Goal: Task Accomplishment & Management: Use online tool/utility

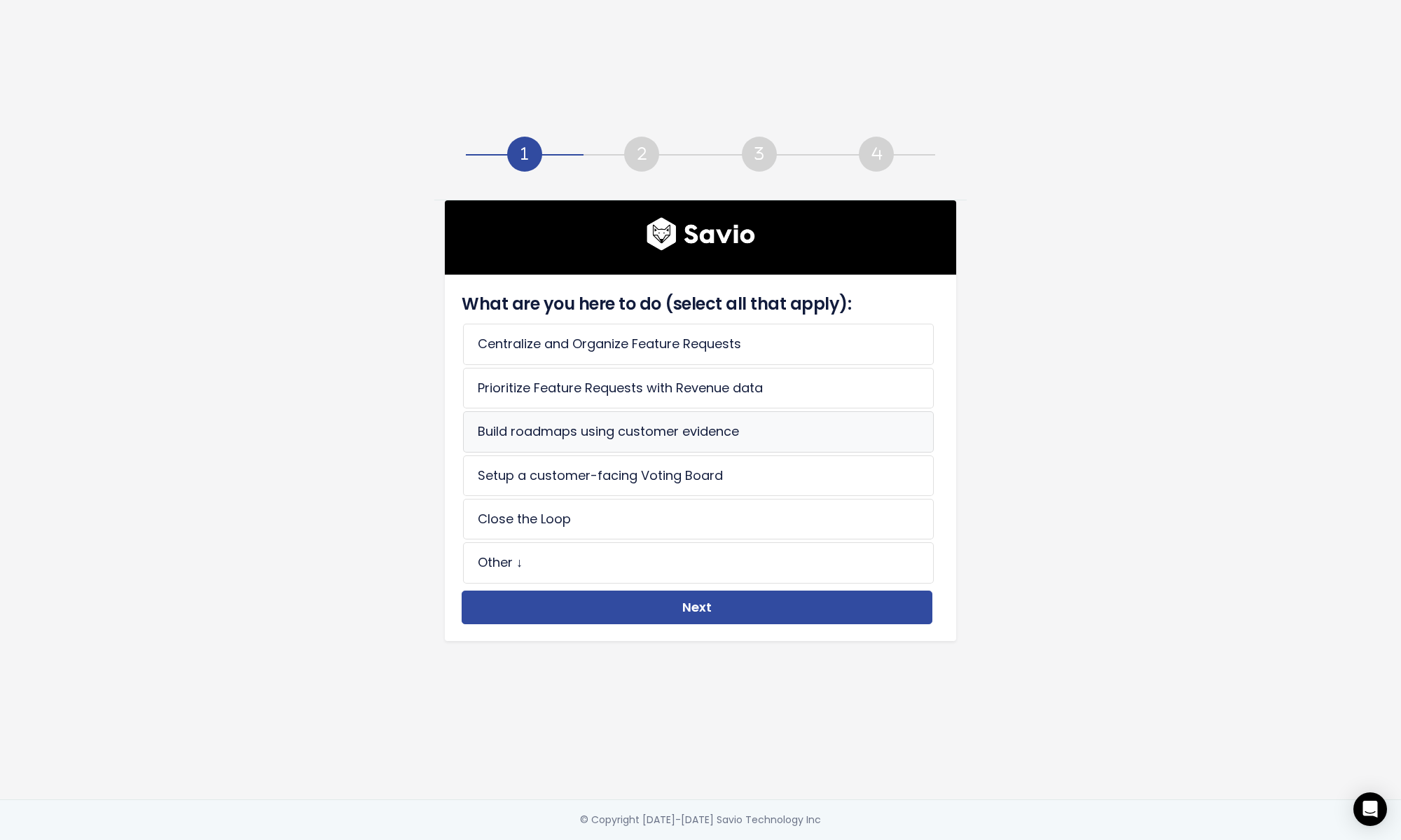
click at [619, 442] on li "Build roadmaps using customer evidence" at bounding box center [698, 431] width 471 height 40
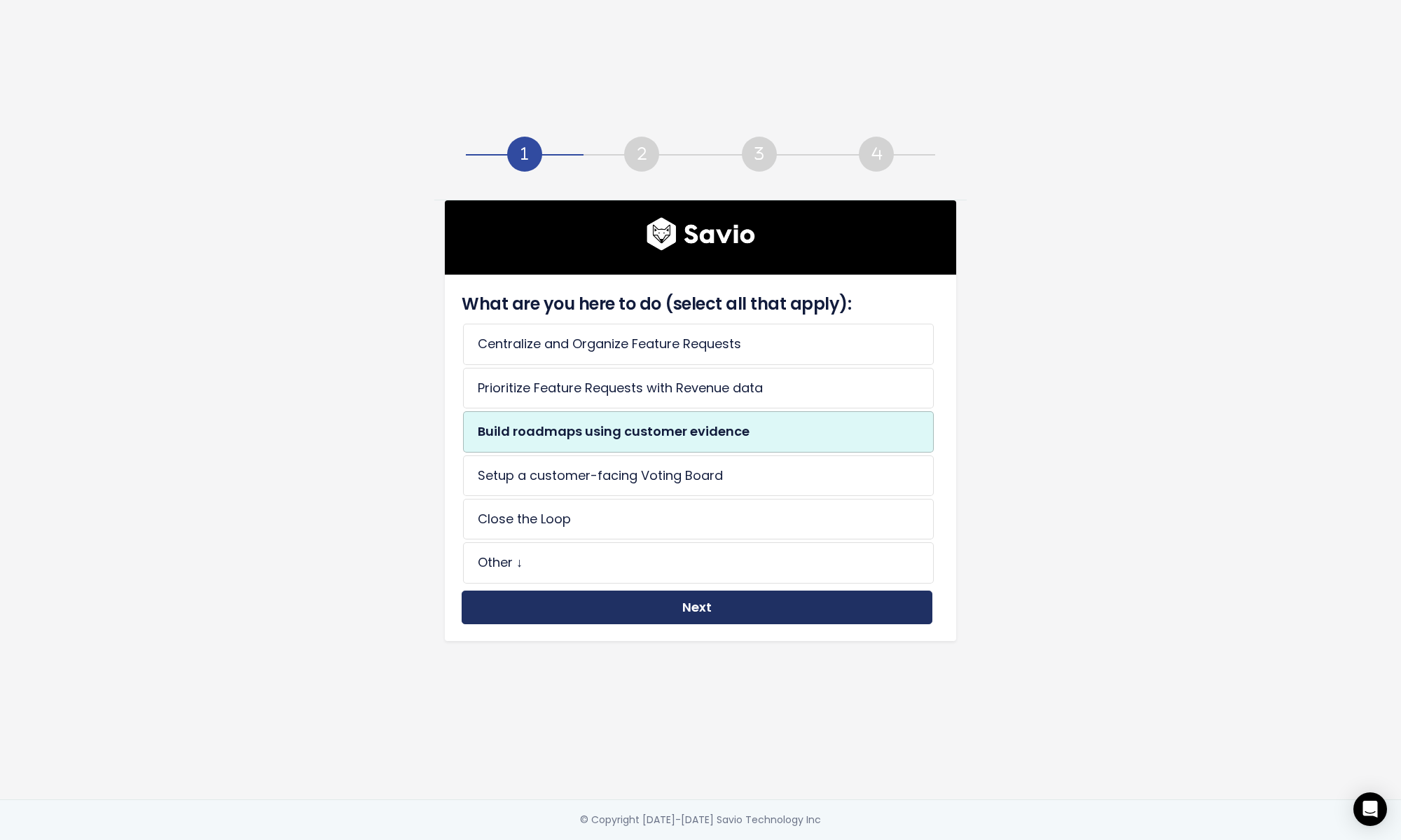
click at [618, 596] on button "Next" at bounding box center [697, 607] width 471 height 34
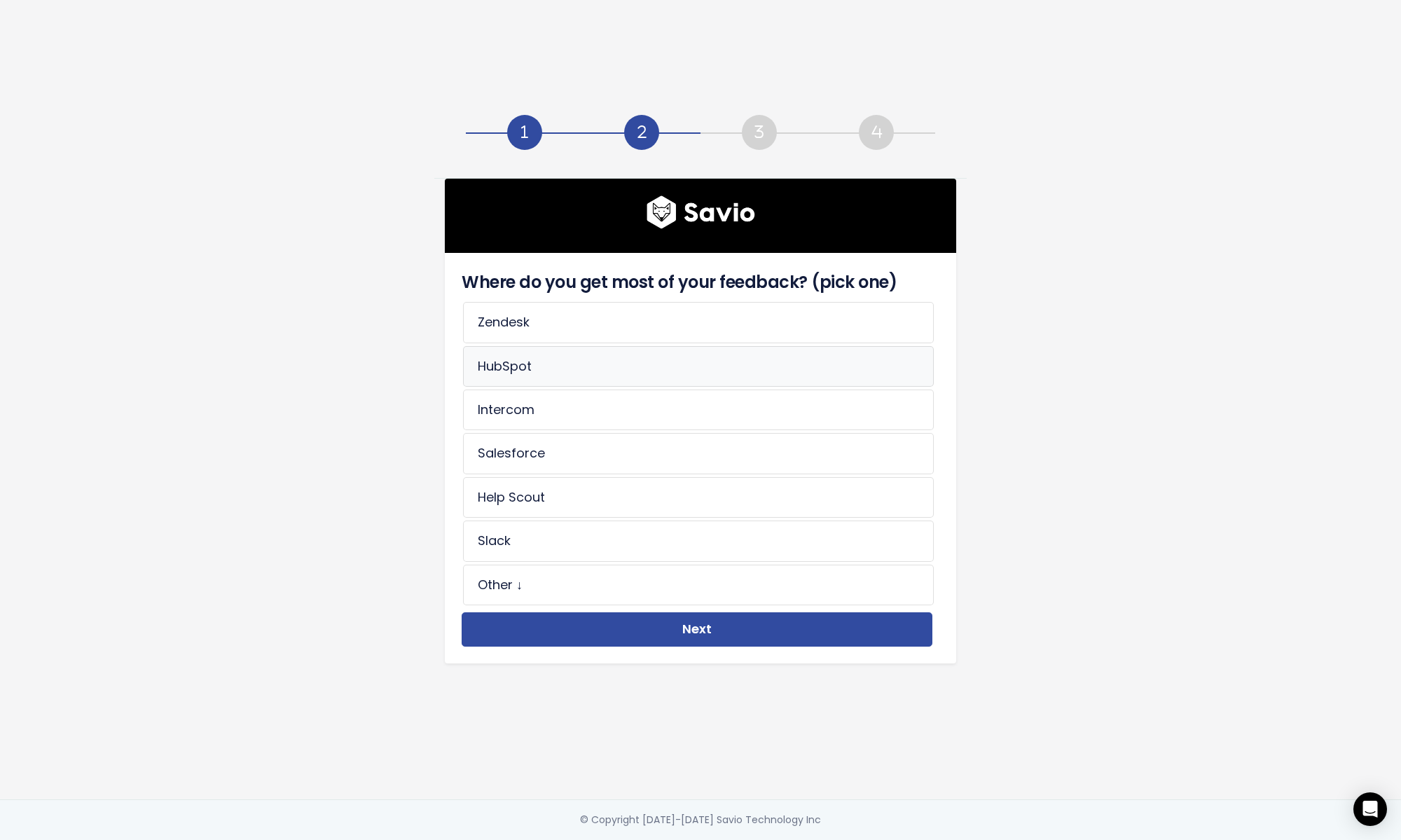
click at [527, 360] on li "HubSpot" at bounding box center [698, 366] width 471 height 40
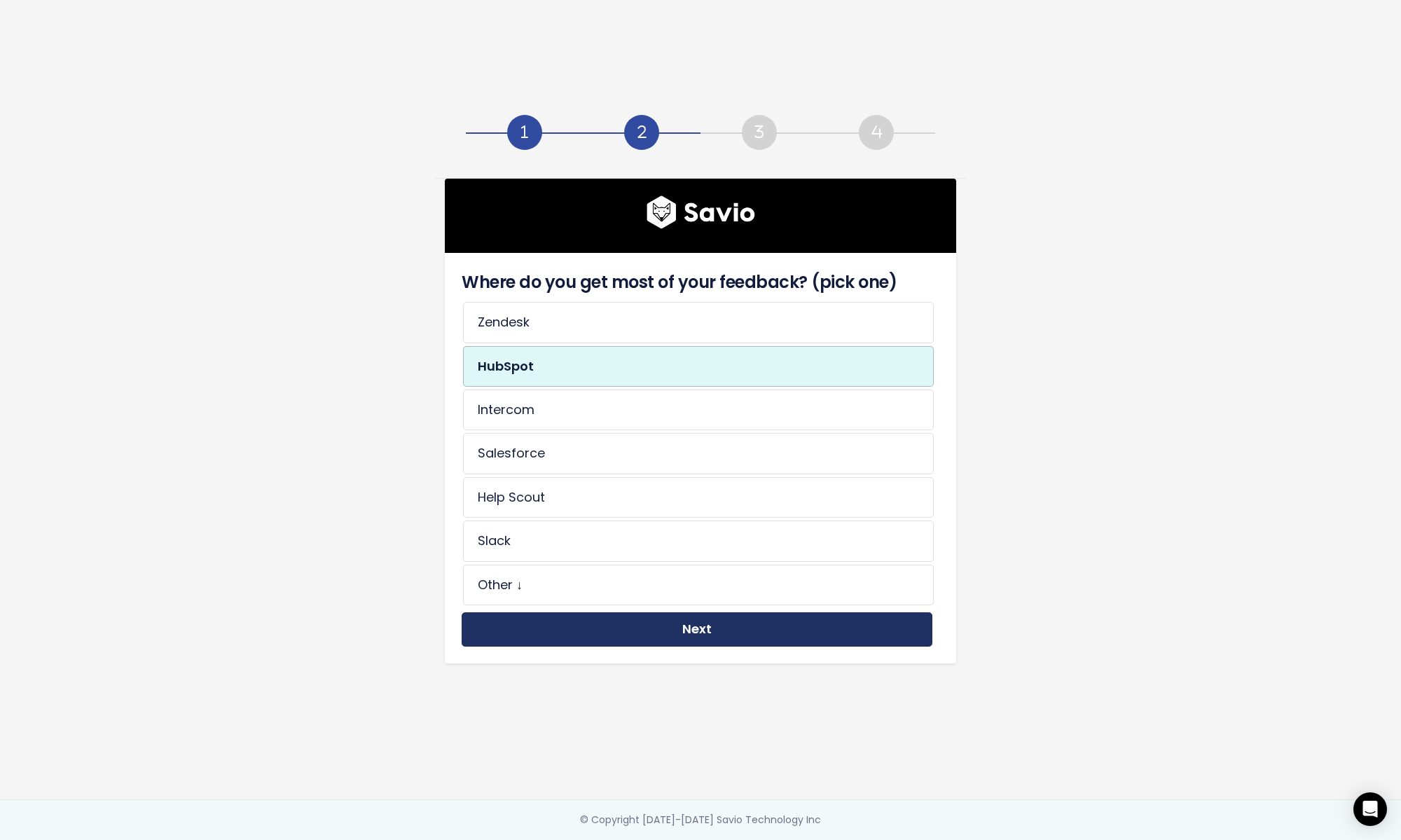
click at [531, 612] on button "Next" at bounding box center [697, 629] width 471 height 34
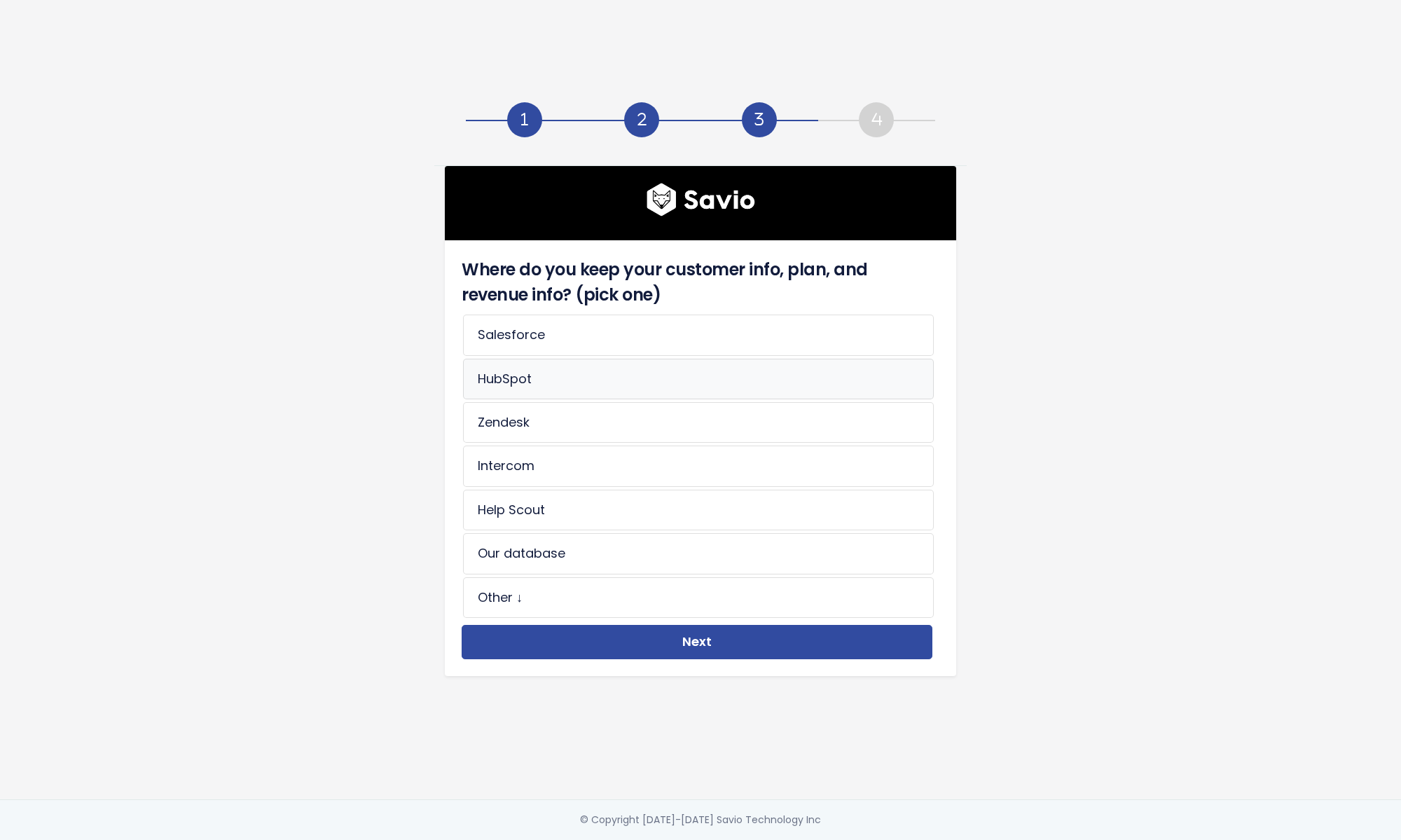
click at [506, 381] on li "HubSpot" at bounding box center [698, 379] width 471 height 40
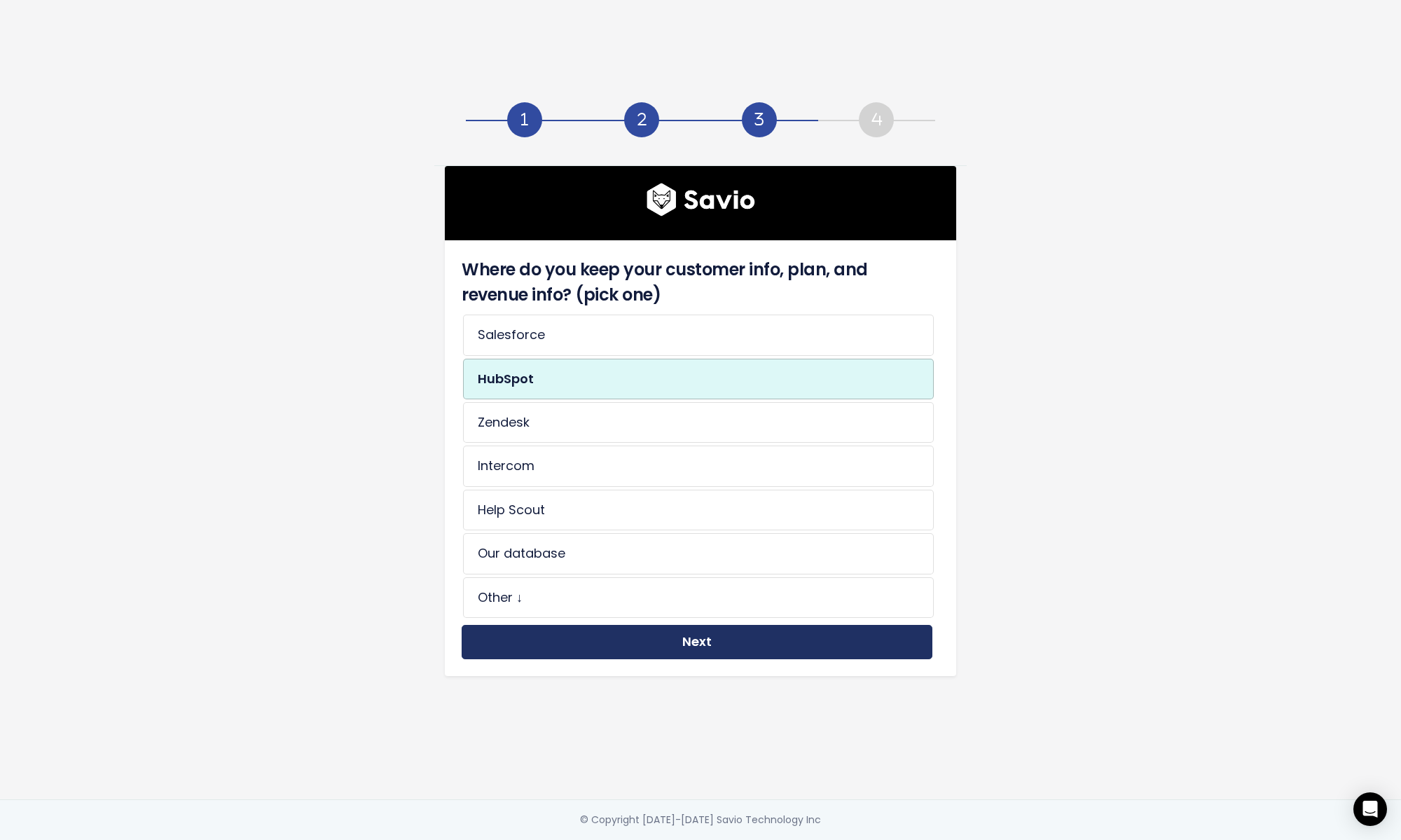
click at [562, 632] on button "Next" at bounding box center [697, 641] width 471 height 34
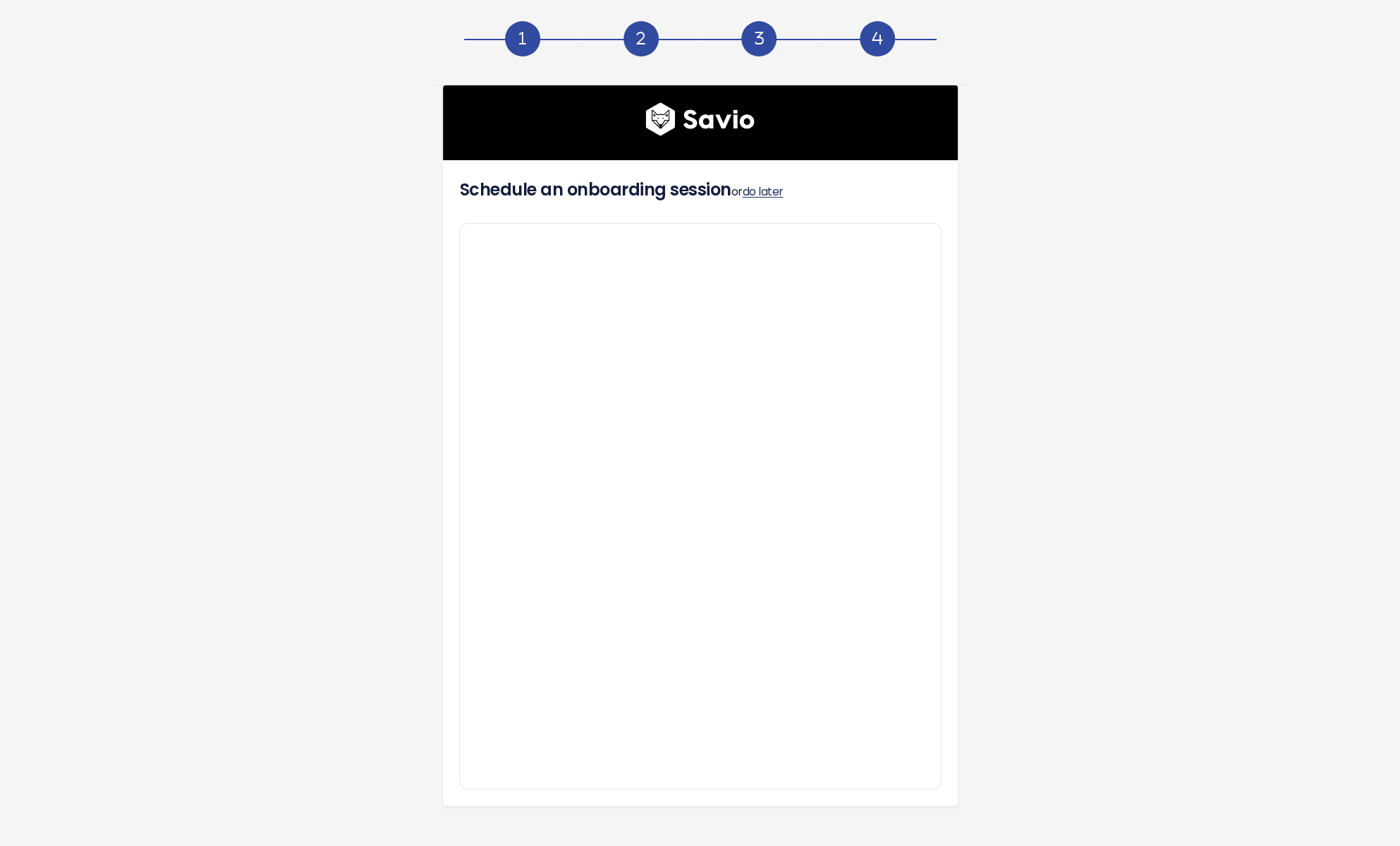
click at [757, 189] on link "do later" at bounding box center [763, 191] width 41 height 17
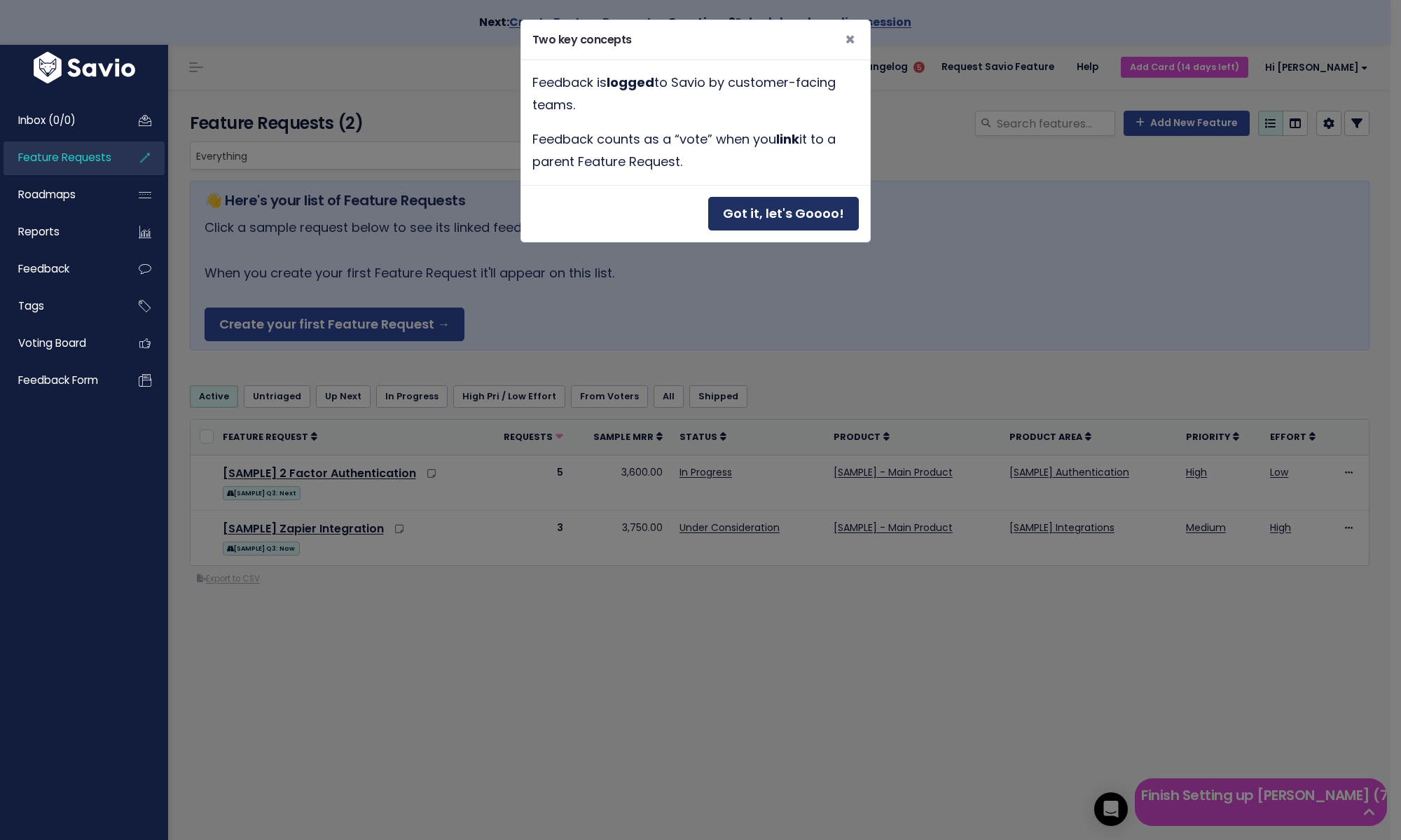
click at [728, 204] on button "Got it, let's Goooo!" at bounding box center [783, 213] width 151 height 34
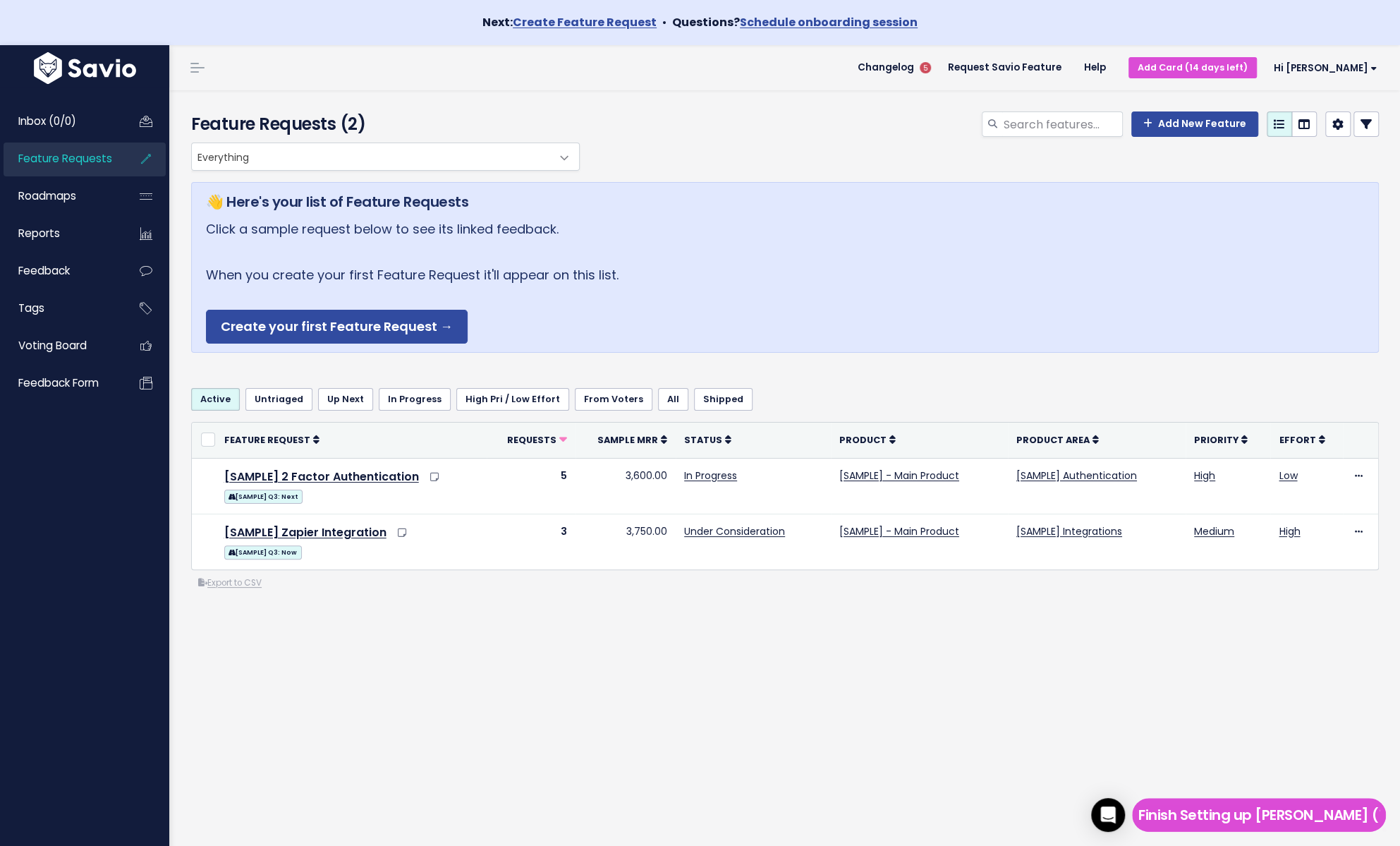
click at [733, 205] on h5 "👋 Here's your list of Feature Requests" at bounding box center [785, 202] width 1159 height 21
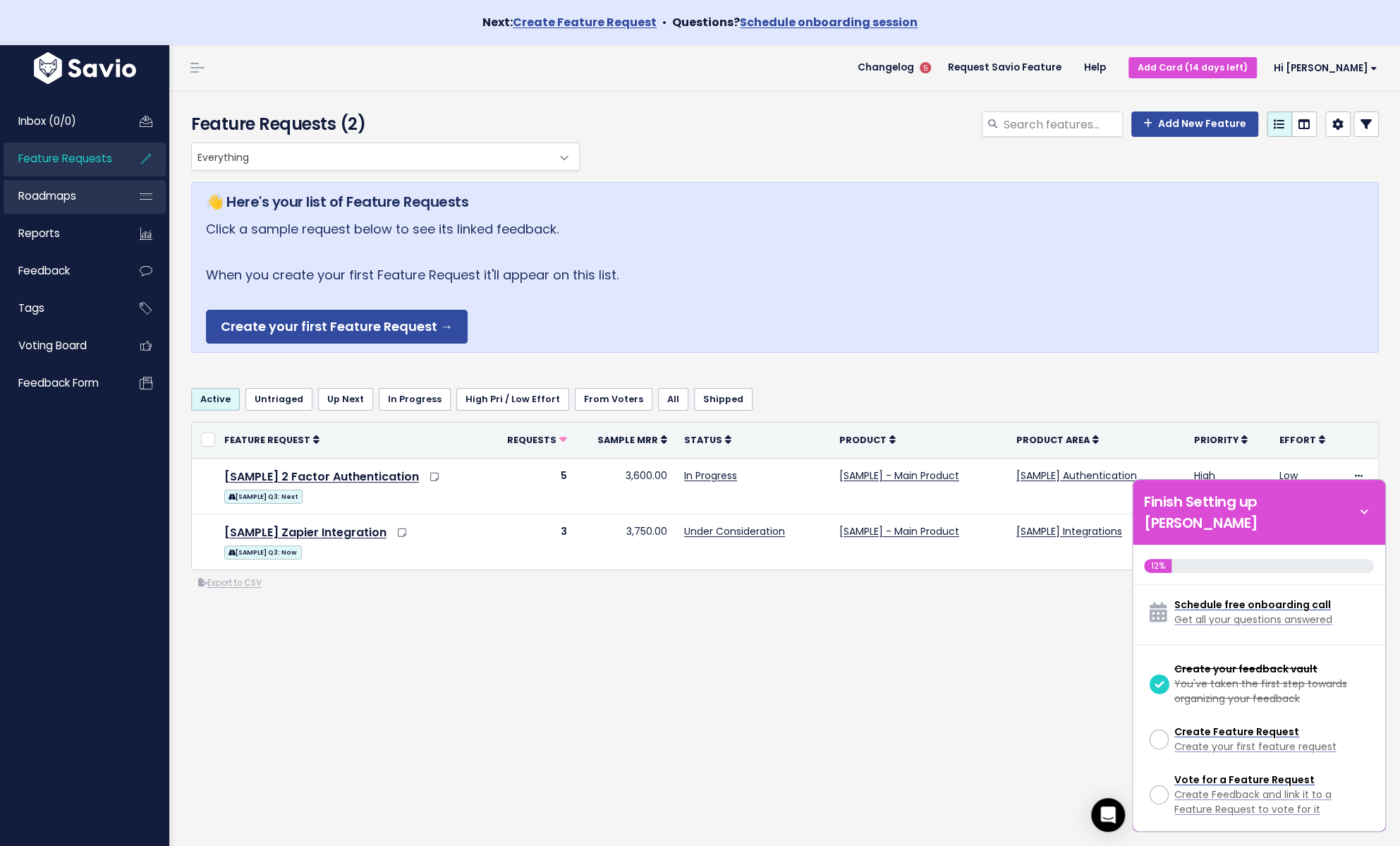
click at [72, 195] on span "Roadmaps" at bounding box center [47, 196] width 58 height 15
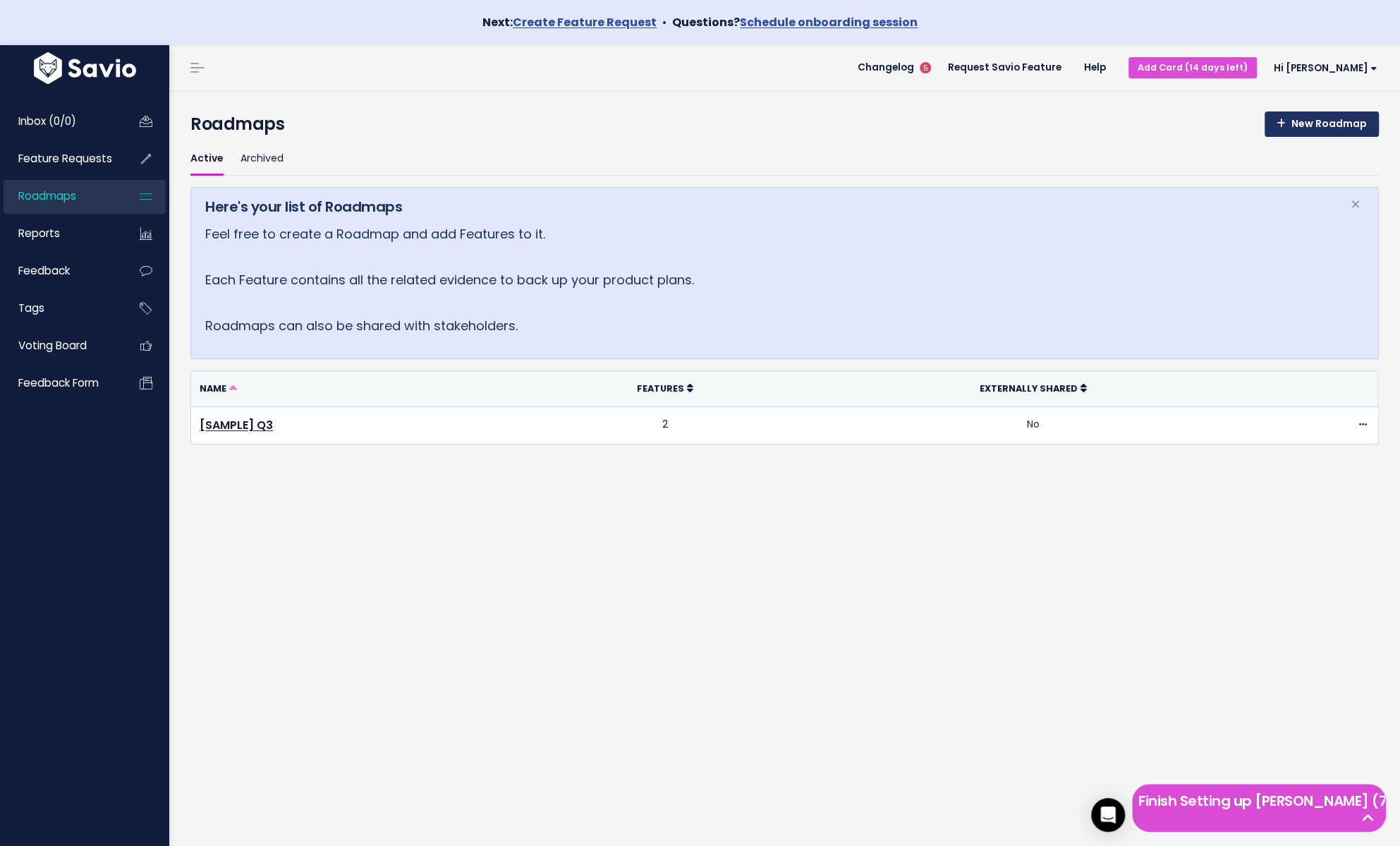
click at [1296, 122] on link "New Roadmap" at bounding box center [1322, 124] width 115 height 25
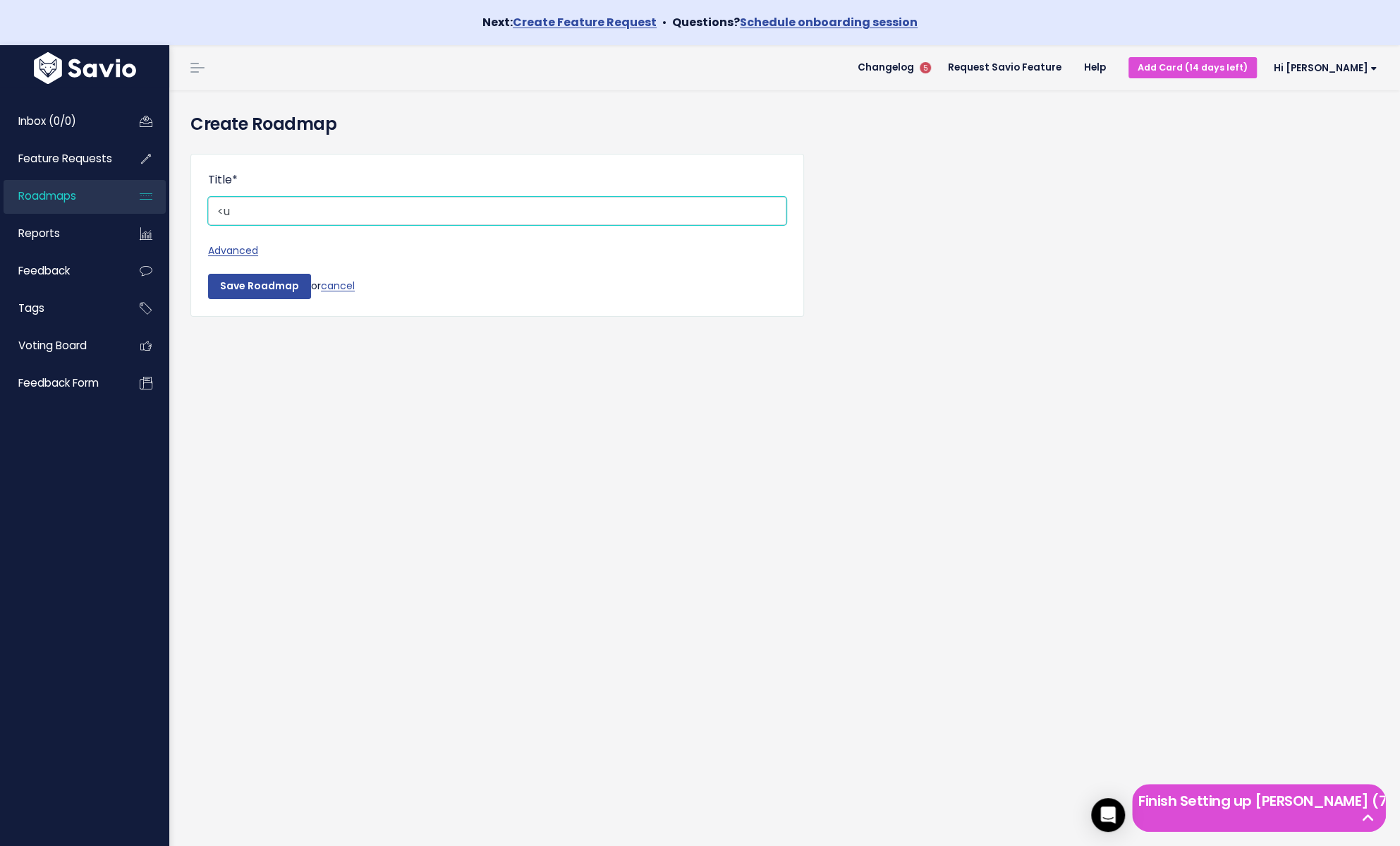
type input "<"
type input "Muser"
click at [274, 276] on input "Save Roadmap" at bounding box center [259, 286] width 103 height 25
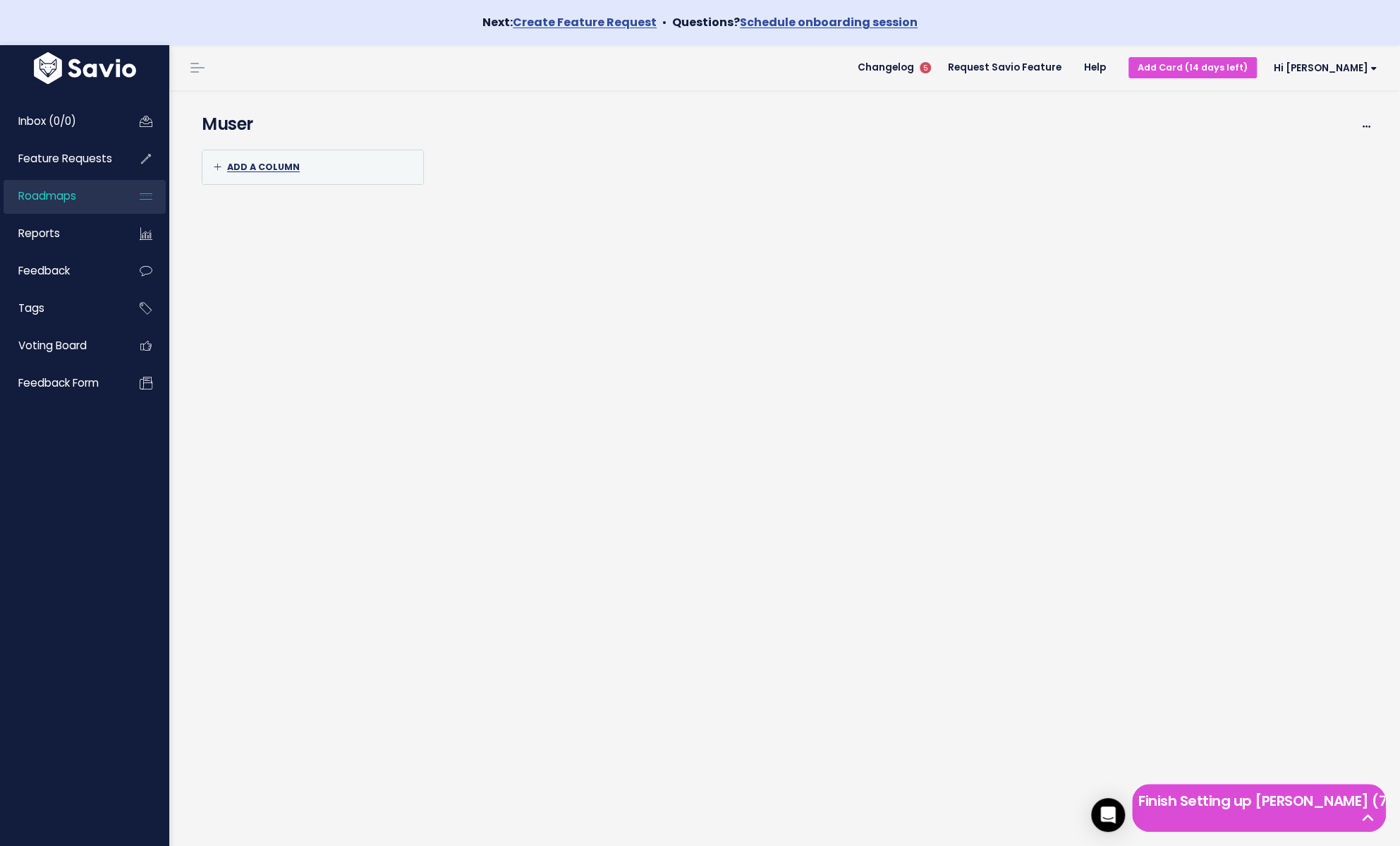
click at [273, 162] on span "Add a column" at bounding box center [256, 166] width 86 height 12
click at [475, 157] on div "Add a column OK Cancel" at bounding box center [784, 209] width 1188 height 134
click at [285, 166] on span "Add a column" at bounding box center [256, 166] width 86 height 12
click at [215, 165] on icon at bounding box center [217, 167] width 7 height 9
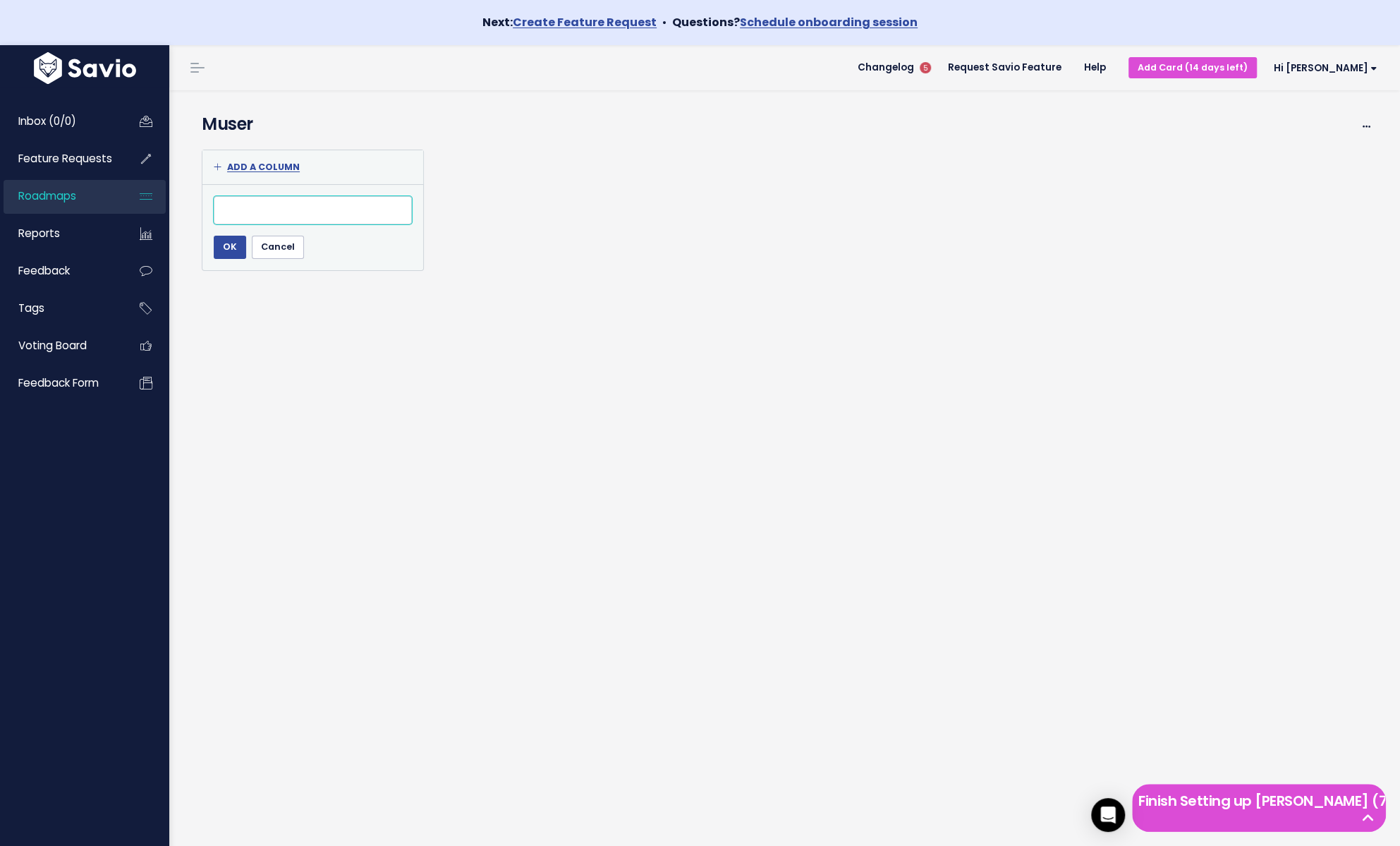
click at [252, 206] on input "text" at bounding box center [313, 210] width 198 height 29
click at [267, 216] on input "text" at bounding box center [313, 210] width 198 height 29
type input "ll,"
click at [214, 236] on input "OK" at bounding box center [229, 247] width 32 height 22
click at [272, 165] on div "ll, Add Rank Requests (Low => High) Requests (High => Low) Sample MRR (Low => H…" at bounding box center [313, 167] width 198 height 22
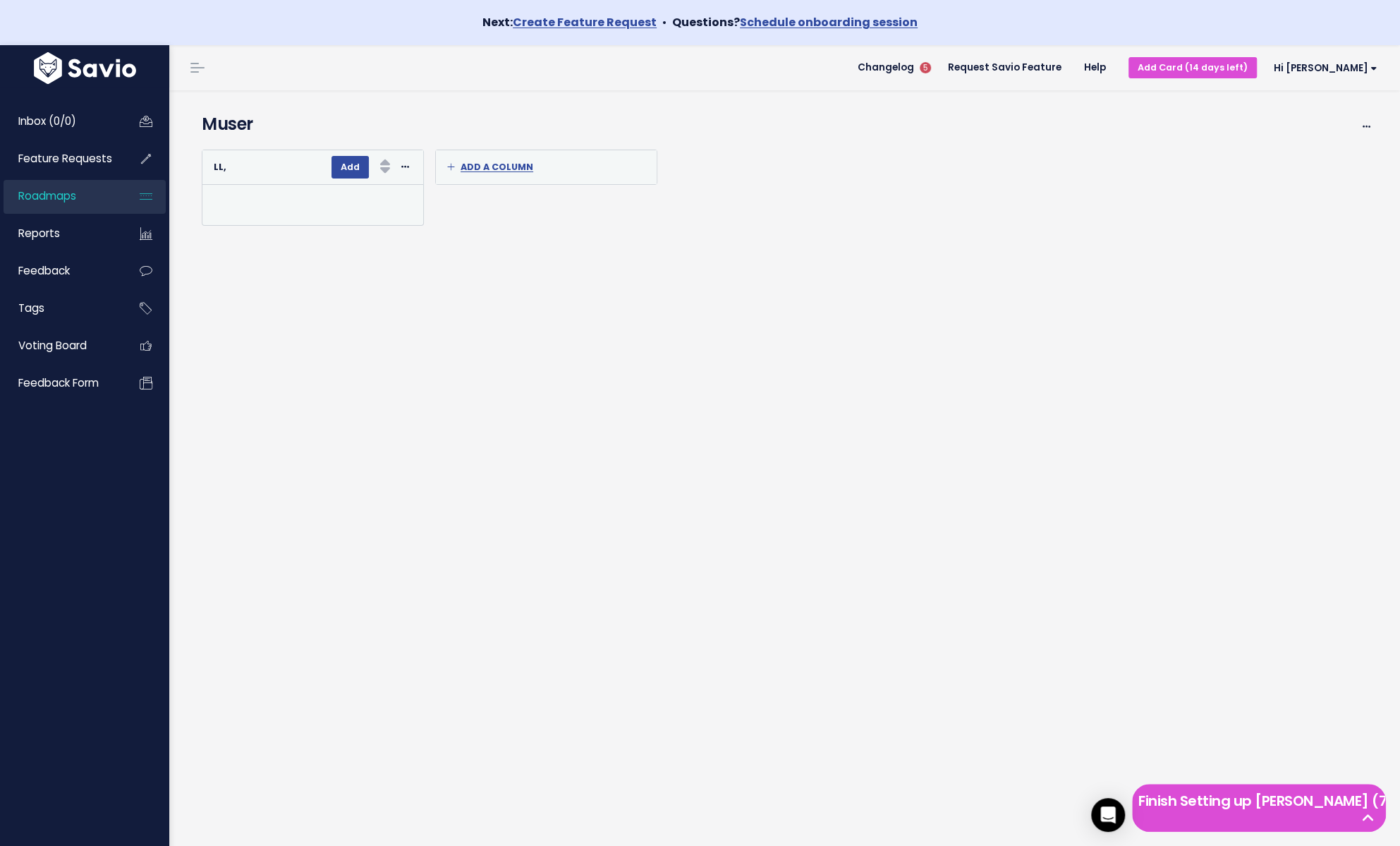
click at [272, 165] on div "ll, Add Rank Requests (Low => High) Requests (High => Low) Sample MRR (Low => H…" at bounding box center [313, 167] width 198 height 22
click at [298, 201] on div at bounding box center [315, 204] width 203 height 18
click at [1202, 67] on link "Add Card (14 days left)" at bounding box center [1192, 67] width 129 height 20
